Goal: Task Accomplishment & Management: Manage account settings

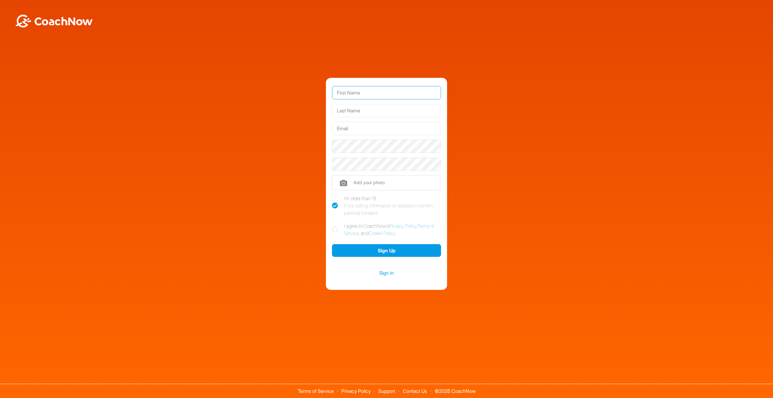
click at [360, 88] on input "text" at bounding box center [386, 92] width 109 height 13
type input "Najee"
type input "Makhoul"
click at [370, 125] on input "text" at bounding box center [386, 128] width 109 height 13
type input "[EMAIL_ADDRESS][DOMAIN_NAME]"
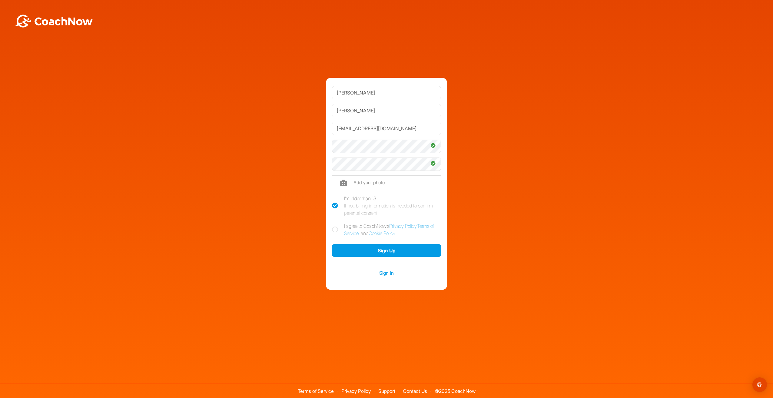
click at [336, 230] on icon at bounding box center [335, 230] width 6 height 6
click at [336, 226] on input "I agree to CoachNow's Privacy Policy , Terms of Service , and Cookie Policy ." at bounding box center [334, 224] width 4 height 4
checkbox input "true"
click at [390, 249] on button "Sign Up" at bounding box center [386, 250] width 109 height 13
click at [72, 19] on img at bounding box center [54, 21] width 79 height 13
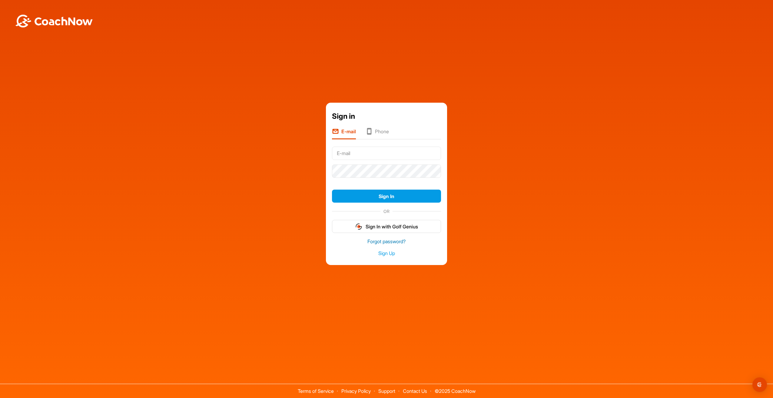
click at [388, 243] on link "Forgot password?" at bounding box center [386, 241] width 109 height 7
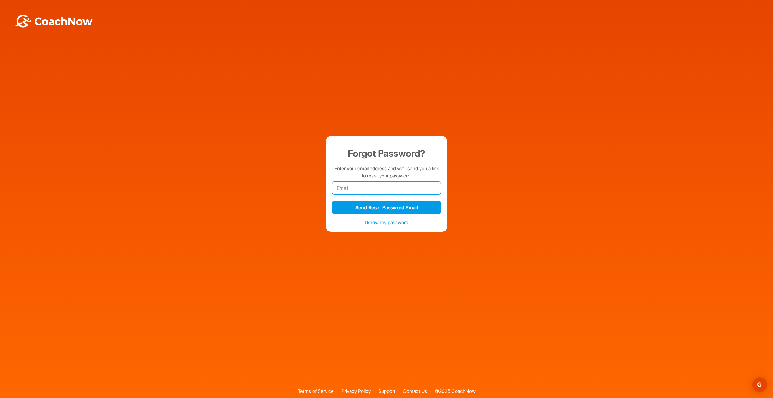
click at [376, 193] on input "email" at bounding box center [386, 188] width 109 height 13
type input "[EMAIL_ADDRESS][DOMAIN_NAME]"
click at [396, 208] on button "Send Reset Password Email" at bounding box center [386, 207] width 109 height 13
